Goal: Task Accomplishment & Management: Manage account settings

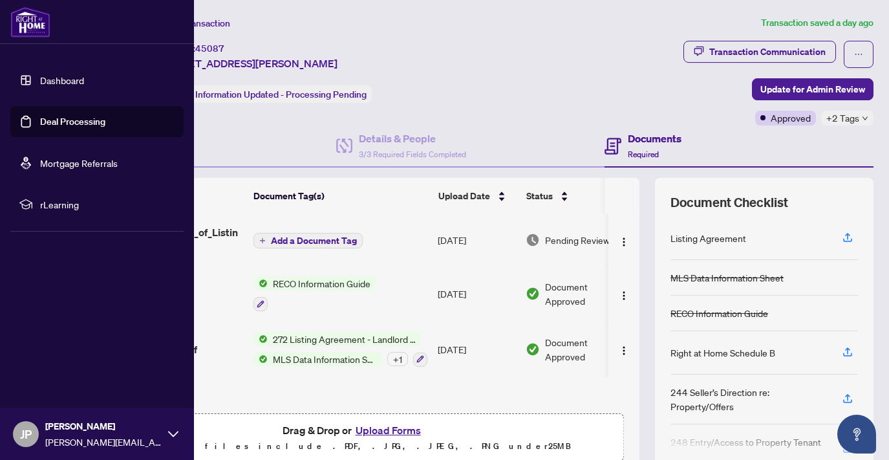
click at [54, 83] on link "Dashboard" at bounding box center [62, 80] width 44 height 12
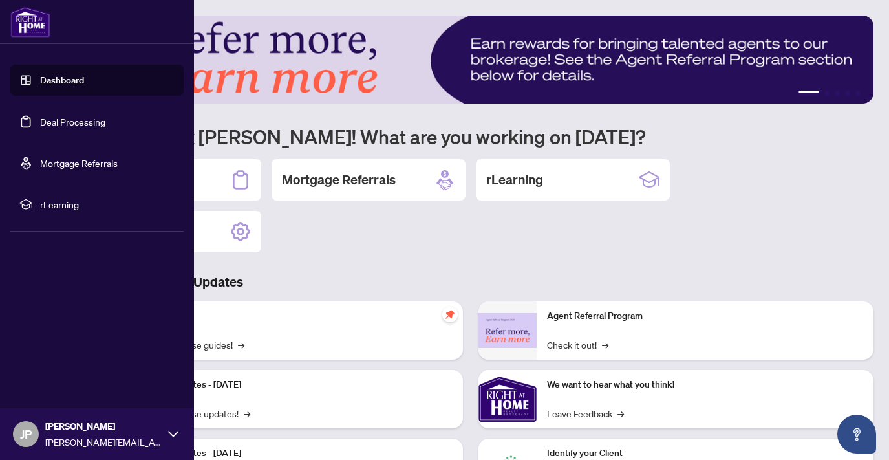
click at [61, 126] on link "Deal Processing" at bounding box center [72, 122] width 65 height 12
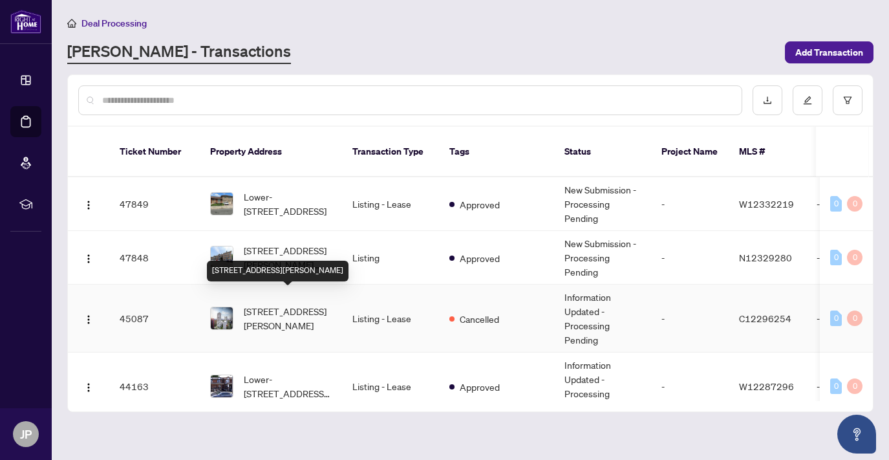
click at [291, 304] on span "[STREET_ADDRESS][PERSON_NAME]" at bounding box center [288, 318] width 88 height 28
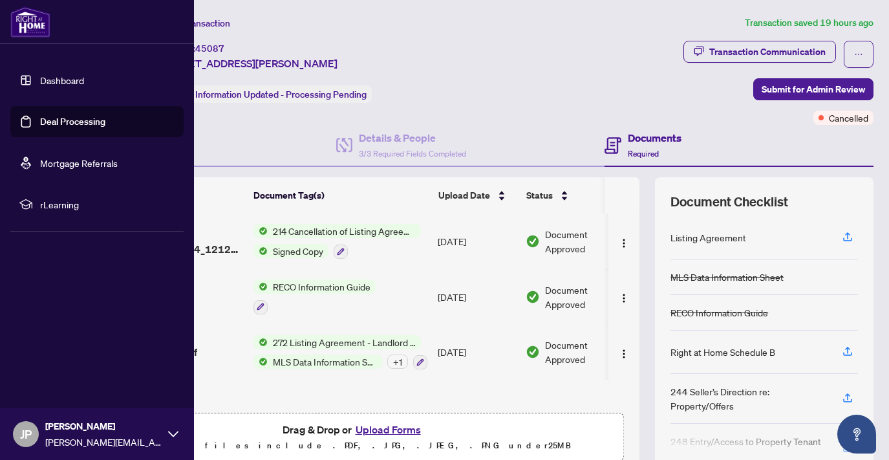
click at [45, 127] on link "Deal Processing" at bounding box center [72, 122] width 65 height 12
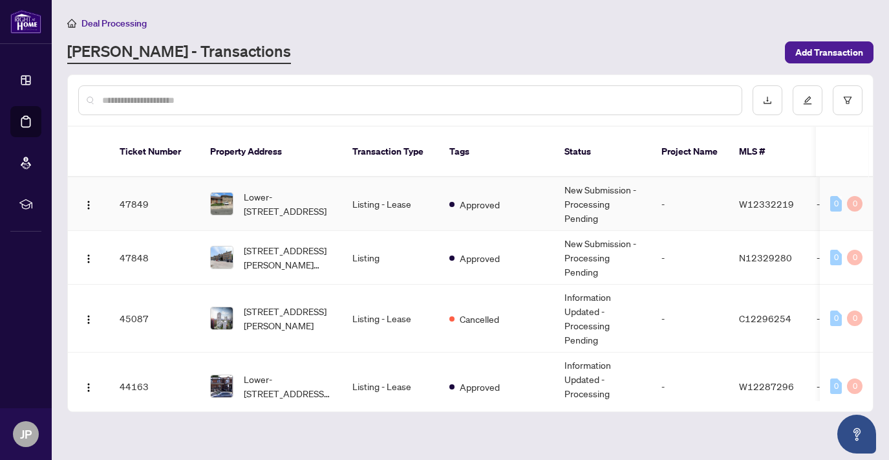
drag, startPoint x: 872, startPoint y: 186, endPoint x: 866, endPoint y: 212, distance: 27.3
click at [866, 212] on div "47849 Lower-[STREET_ADDRESS] Listing - Lease Approved New Submission - Processi…" at bounding box center [470, 289] width 805 height 224
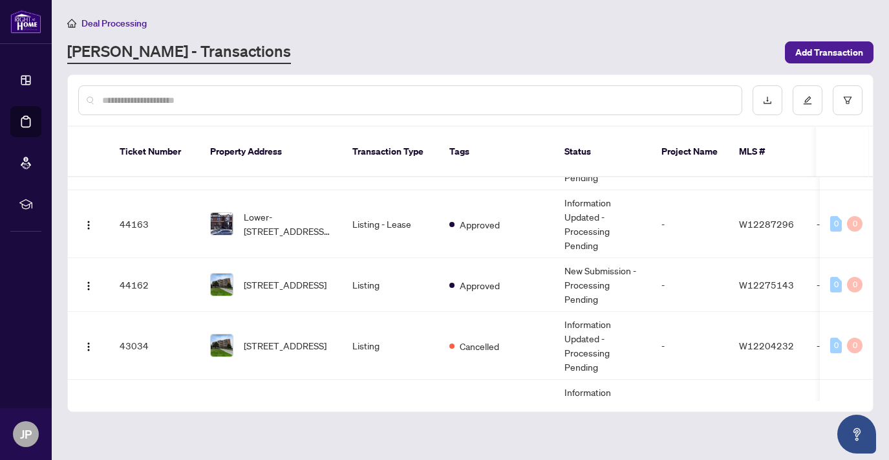
scroll to position [155, 0]
